Goal: Check status

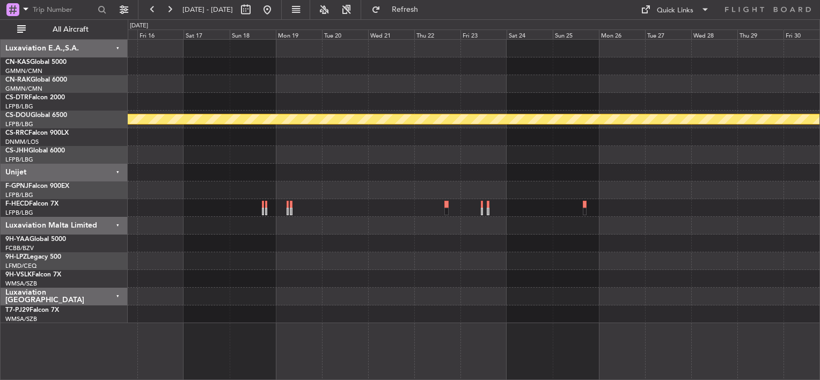
click at [504, 194] on div "Planned Maint London ([GEOGRAPHIC_DATA])" at bounding box center [474, 181] width 692 height 283
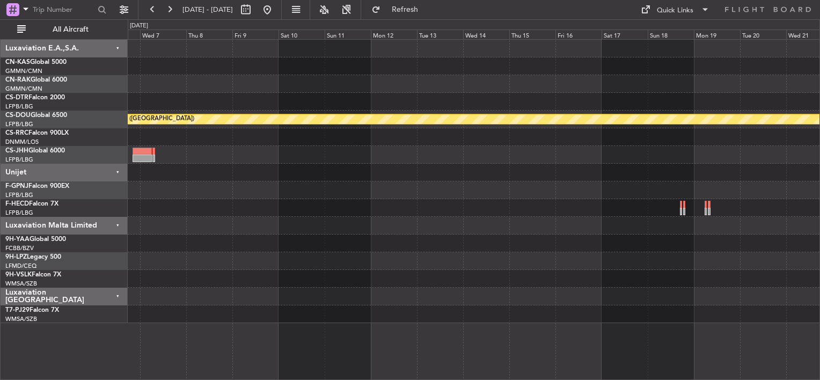
click at [760, 173] on div "Planned Maint London ([GEOGRAPHIC_DATA])" at bounding box center [474, 181] width 692 height 283
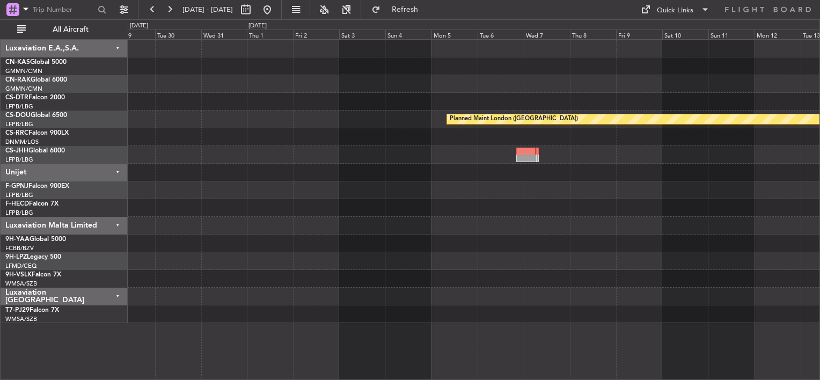
click at [819, 166] on html "[DATE] - [DATE] Refresh Quick Links All Aircraft Planned Maint [GEOGRAPHIC_DATA…" at bounding box center [410, 190] width 820 height 380
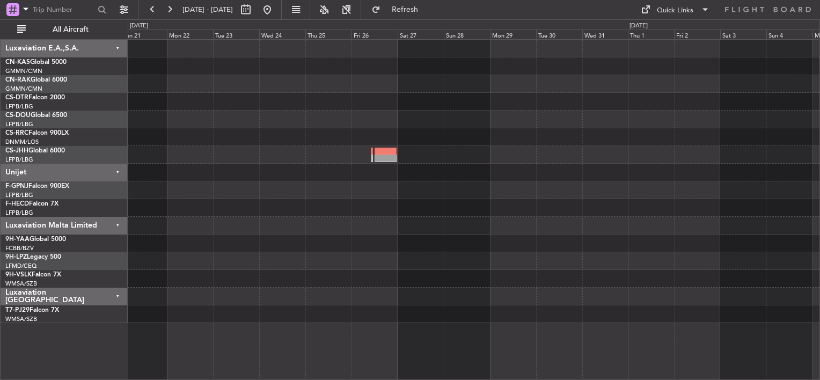
click at [819, 180] on html "[DATE] - [DATE] Refresh Quick Links All Aircraft Planned Maint [GEOGRAPHIC_DATA…" at bounding box center [410, 190] width 820 height 380
click at [792, 189] on div at bounding box center [474, 181] width 692 height 283
click at [741, 182] on div at bounding box center [474, 181] width 692 height 283
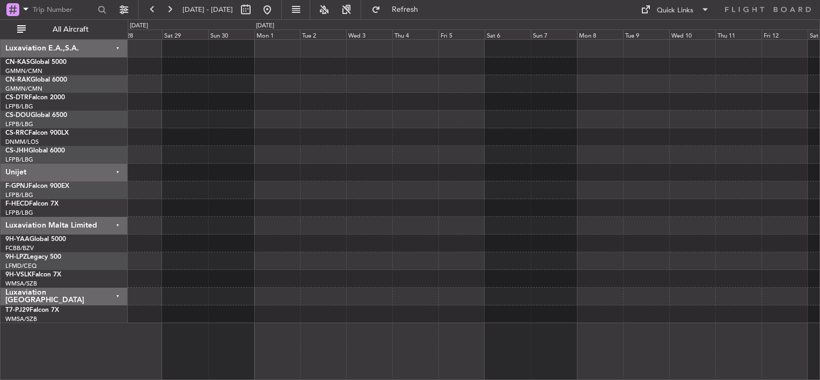
click at [800, 178] on div at bounding box center [474, 181] width 692 height 283
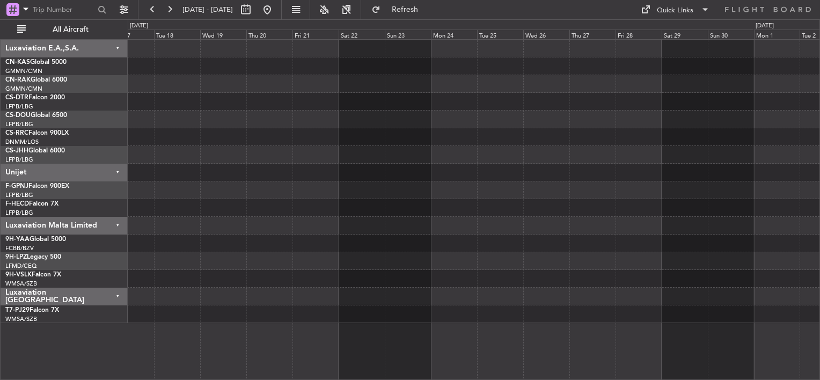
click at [819, 158] on html "[DATE] - [DATE] Refresh Quick Links All Aircraft Luxaviation E.A.,S.A. CN-KAS G…" at bounding box center [410, 190] width 820 height 380
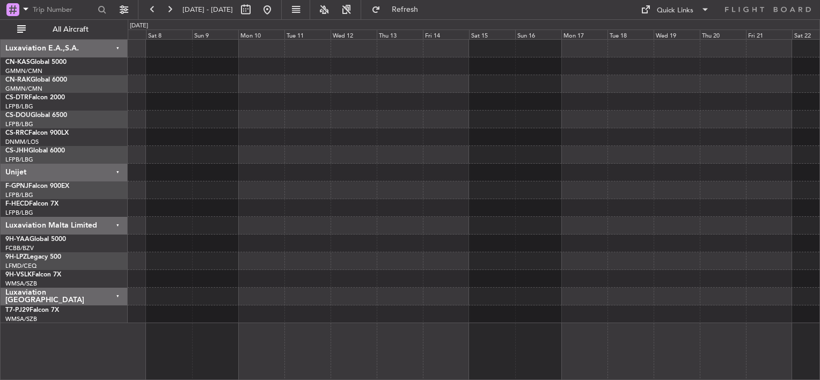
click at [785, 155] on div at bounding box center [474, 181] width 692 height 283
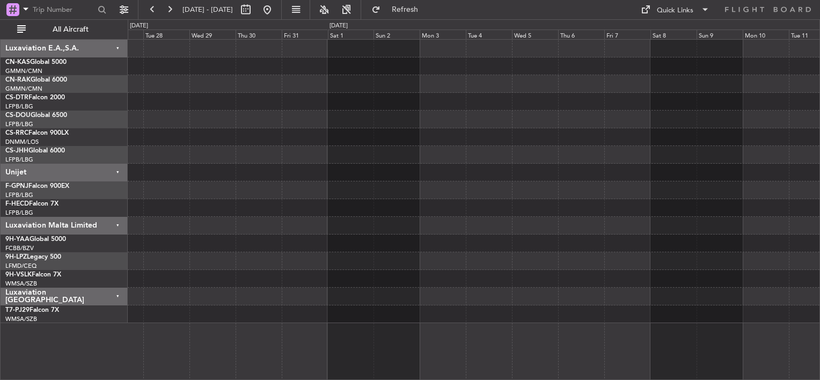
click at [819, 149] on html "[DATE] - [DATE] Refresh Quick Links All Aircraft Luxaviation E.A.,S.A. CN-KAS G…" at bounding box center [410, 190] width 820 height 380
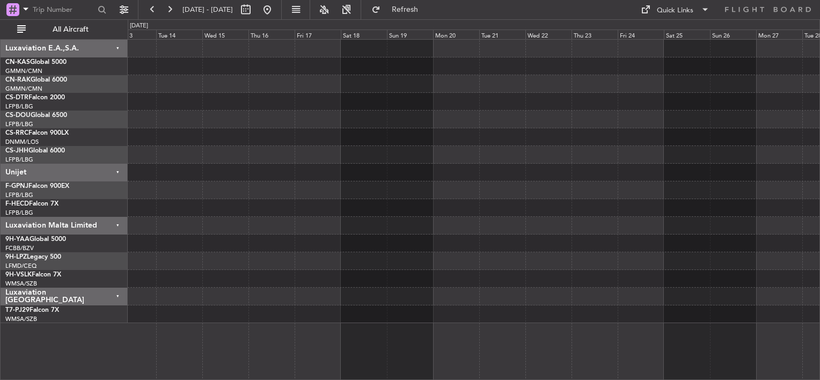
click at [541, 157] on div "Planned Maint [GEOGRAPHIC_DATA] ([GEOGRAPHIC_DATA]) No Crew" at bounding box center [474, 181] width 692 height 283
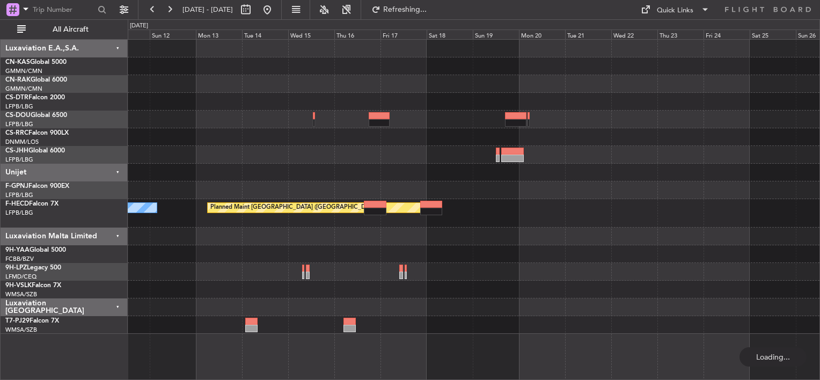
click at [590, 105] on div "Planned Maint [GEOGRAPHIC_DATA] ([GEOGRAPHIC_DATA]) Planned Maint [GEOGRAPHIC_D…" at bounding box center [474, 187] width 692 height 294
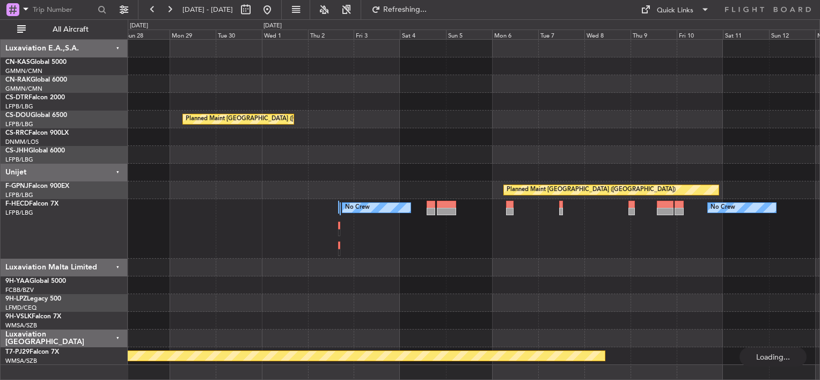
click at [607, 129] on div at bounding box center [474, 137] width 692 height 18
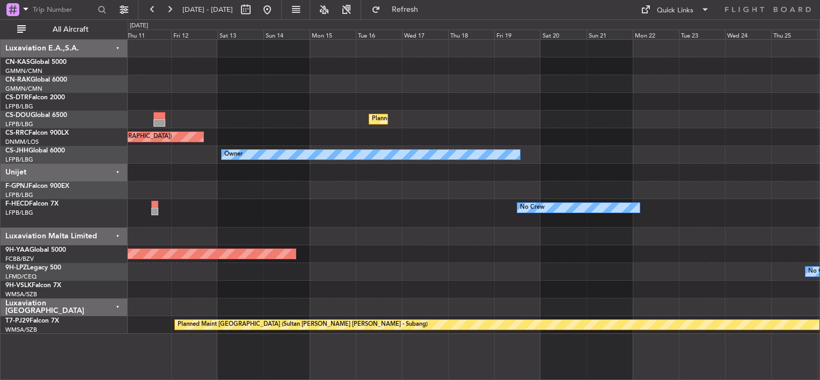
click at [548, 135] on div "Planned Maint [GEOGRAPHIC_DATA] ([GEOGRAPHIC_DATA])" at bounding box center [474, 137] width 692 height 18
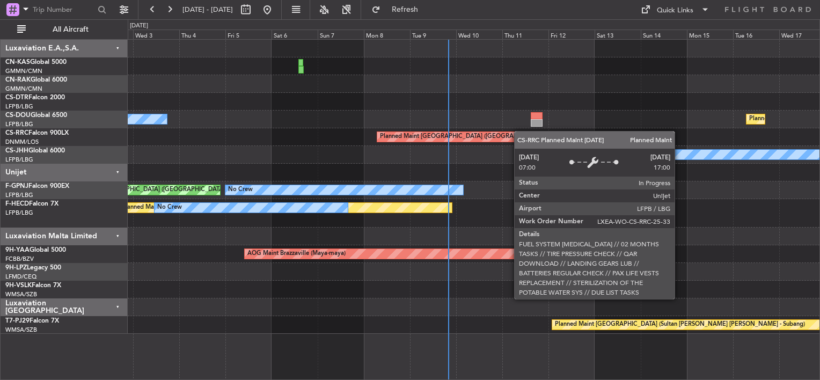
click at [437, 131] on div "Planned Maint [GEOGRAPHIC_DATA] ([GEOGRAPHIC_DATA])" at bounding box center [479, 136] width 204 height 11
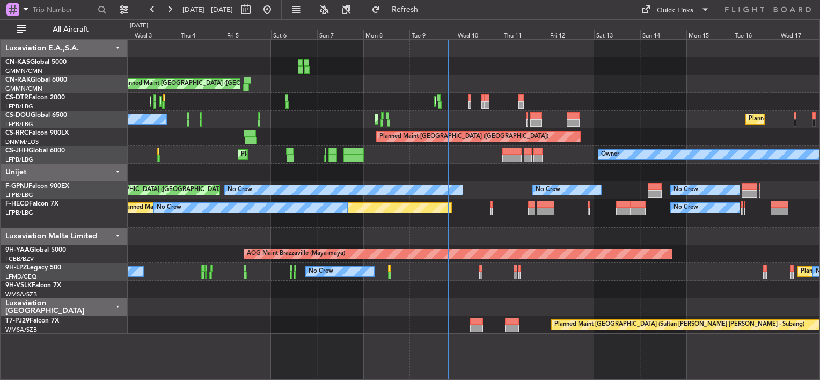
click at [252, 86] on div "Unplanned Maint [GEOGRAPHIC_DATA] ([GEOGRAPHIC_DATA]) Planned Maint [GEOGRAPHIC…" at bounding box center [474, 187] width 692 height 294
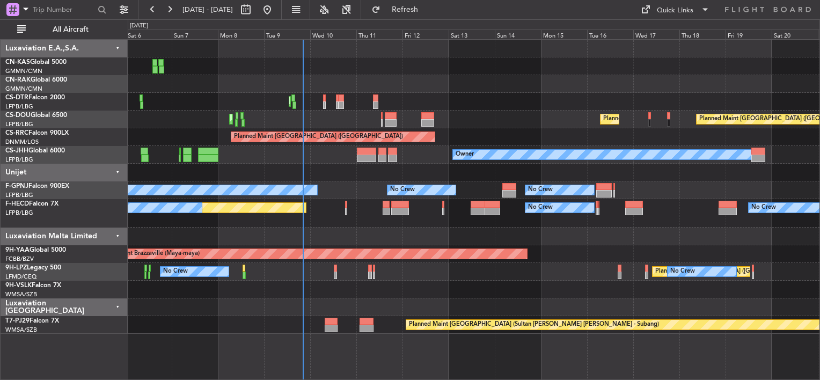
click at [177, 358] on div "Unplanned Maint [GEOGRAPHIC_DATA] ([GEOGRAPHIC_DATA]) Planned Maint [GEOGRAPHIC…" at bounding box center [474, 209] width 692 height 341
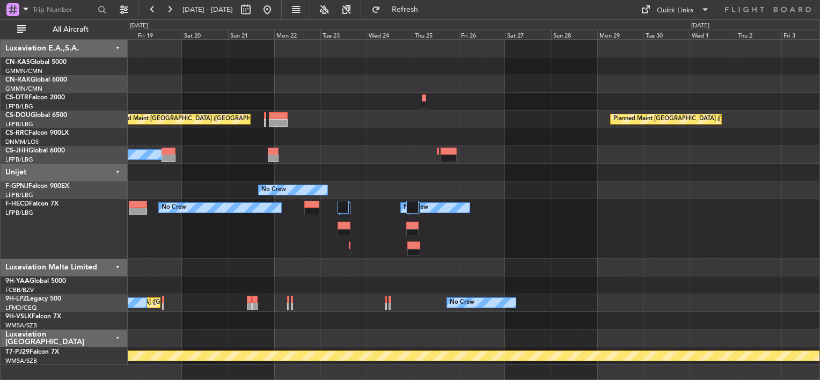
click at [304, 173] on div "Planned Maint [GEOGRAPHIC_DATA] ([GEOGRAPHIC_DATA]) Planned Maint [GEOGRAPHIC_D…" at bounding box center [474, 202] width 692 height 325
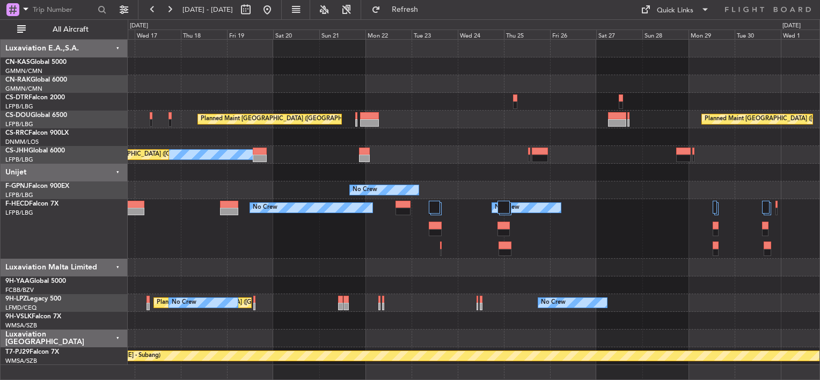
click at [424, 106] on div at bounding box center [474, 102] width 692 height 18
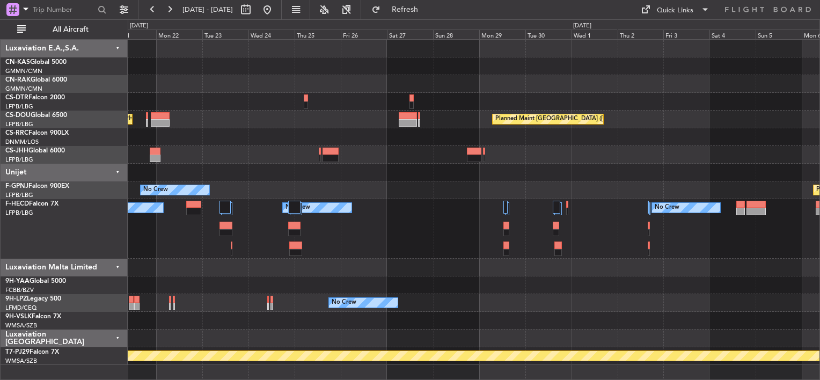
click at [243, 109] on div "Planned Maint [GEOGRAPHIC_DATA] ([GEOGRAPHIC_DATA]) Planned Maint [GEOGRAPHIC_D…" at bounding box center [474, 202] width 692 height 325
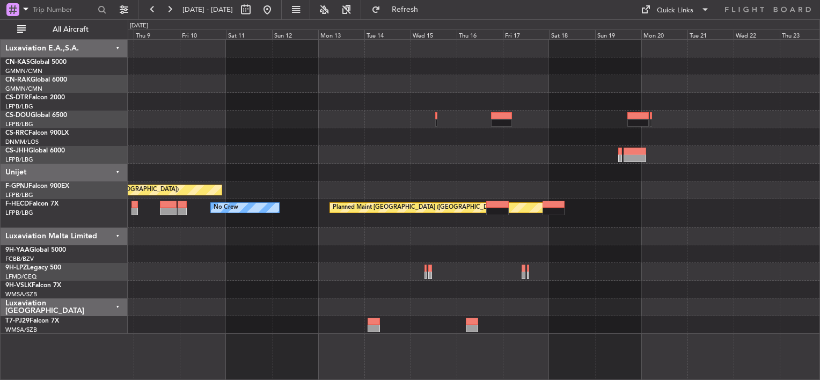
click at [353, 258] on div "Planned Maint [GEOGRAPHIC_DATA] ([GEOGRAPHIC_DATA]) No Crew Planned Maint [GEOG…" at bounding box center [474, 187] width 692 height 294
